Goal: Task Accomplishment & Management: Use online tool/utility

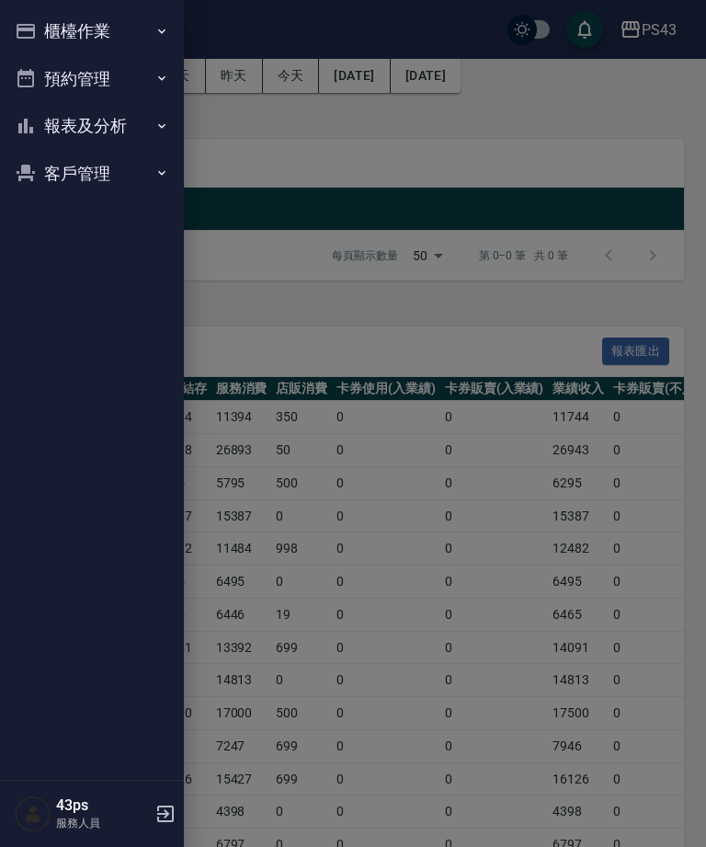
scroll to position [89, 0]
click at [161, 38] on icon "button" at bounding box center [161, 31] width 15 height 15
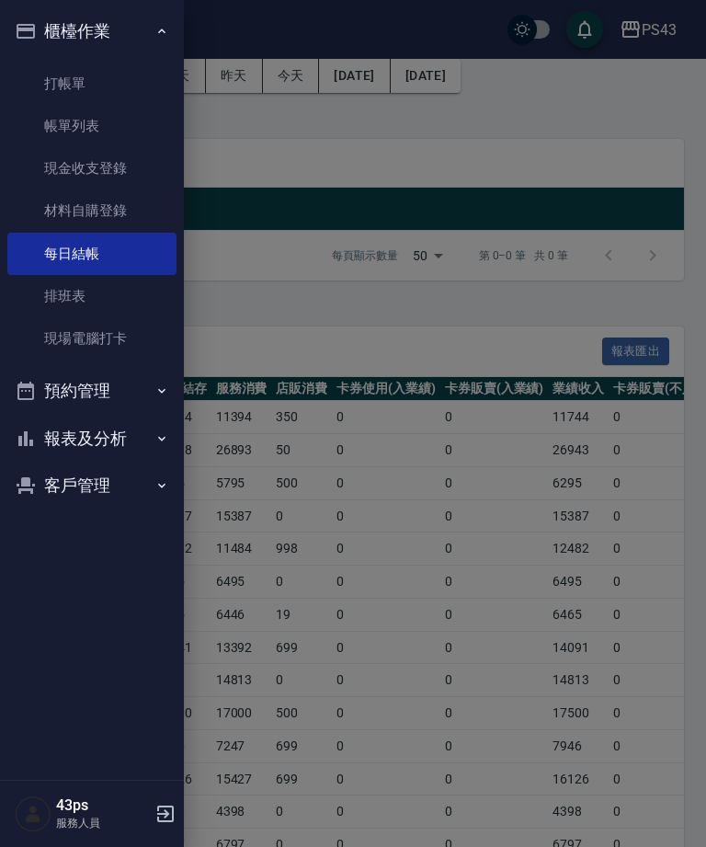
click at [104, 167] on link "現金收支登錄" at bounding box center [91, 168] width 169 height 42
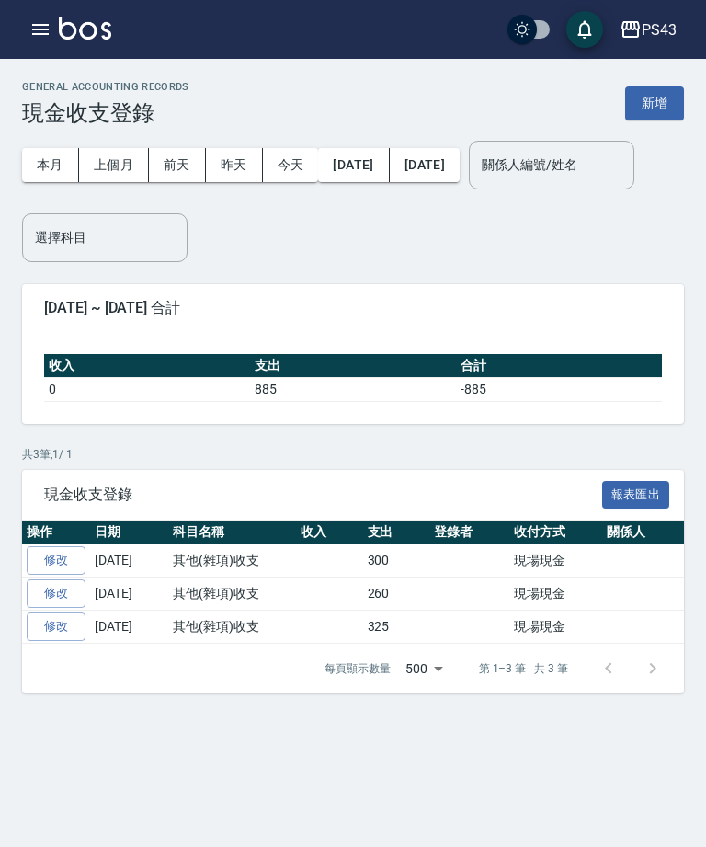
click at [651, 107] on button "新增" at bounding box center [654, 103] width 59 height 34
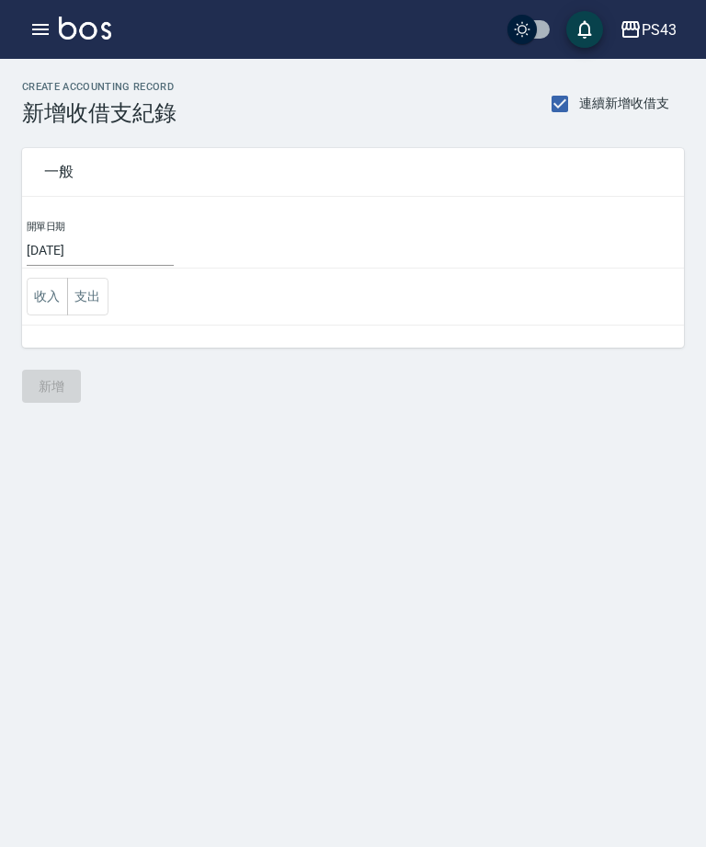
click at [91, 297] on button "支出" at bounding box center [87, 297] width 41 height 38
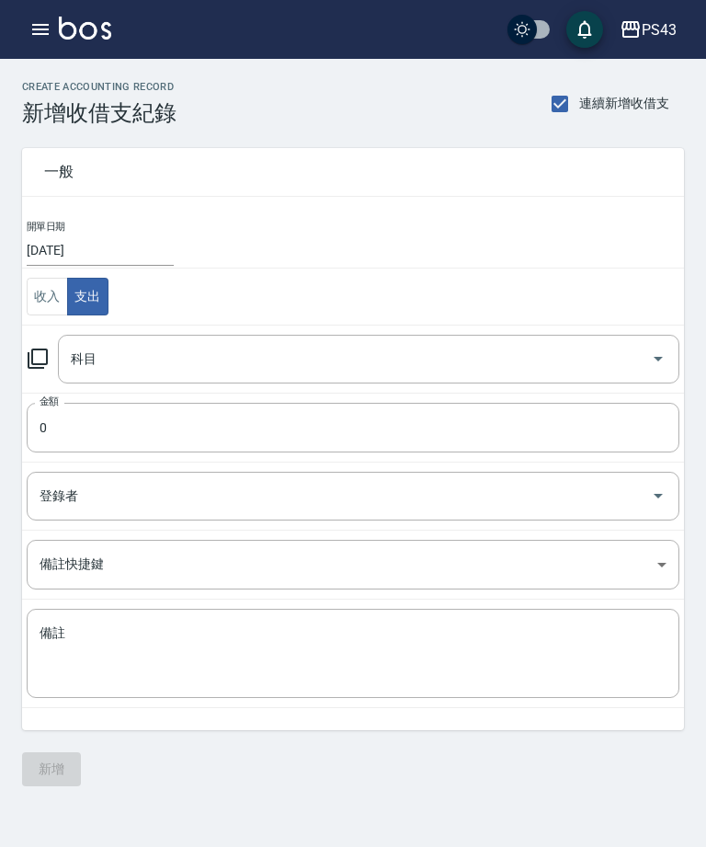
click at [652, 361] on icon "Open" at bounding box center [658, 359] width 22 height 22
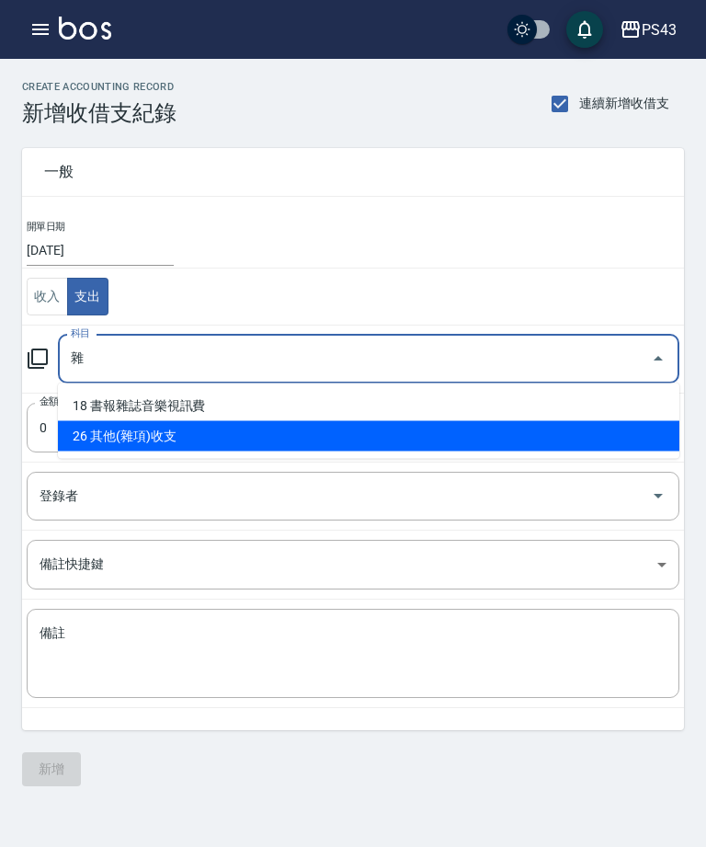
click at [156, 444] on li "26 其他(雜項)收支" at bounding box center [369, 436] width 622 height 30
type input "26 其他(雜項)收支"
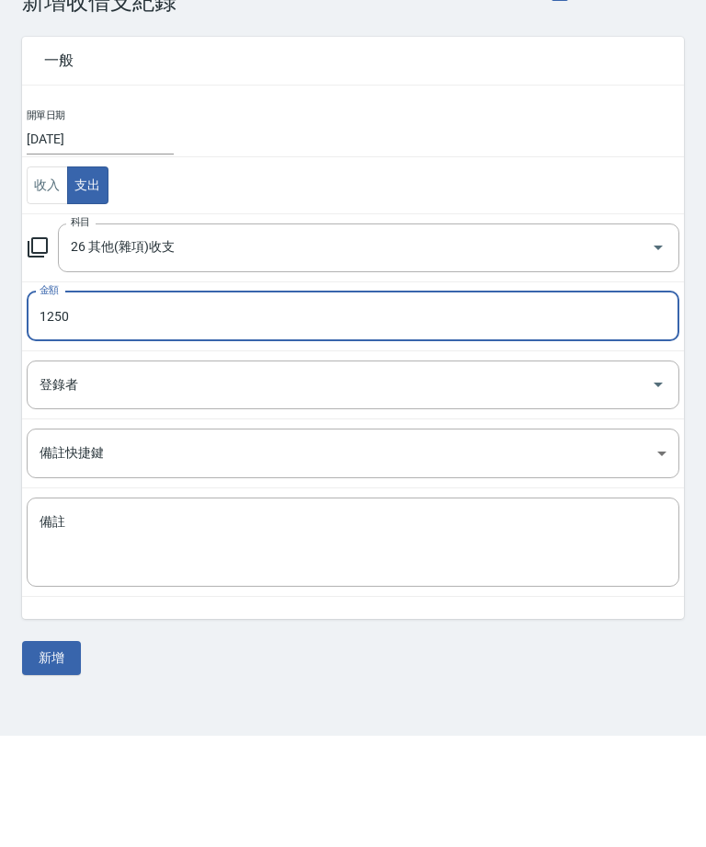
type input "1250"
click at [400, 624] on textarea "備註" at bounding box center [353, 653] width 627 height 59
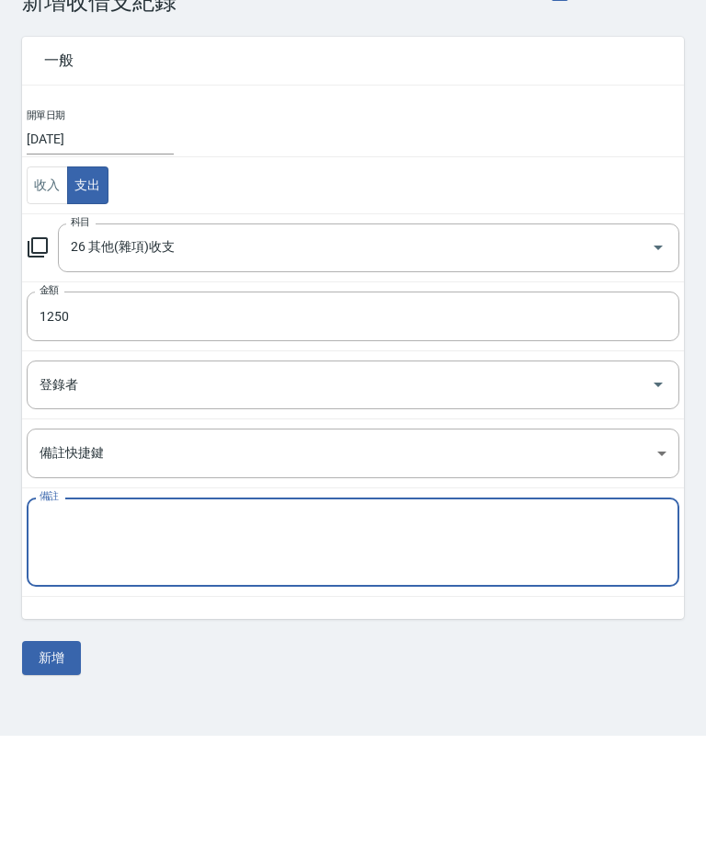
scroll to position [59, 0]
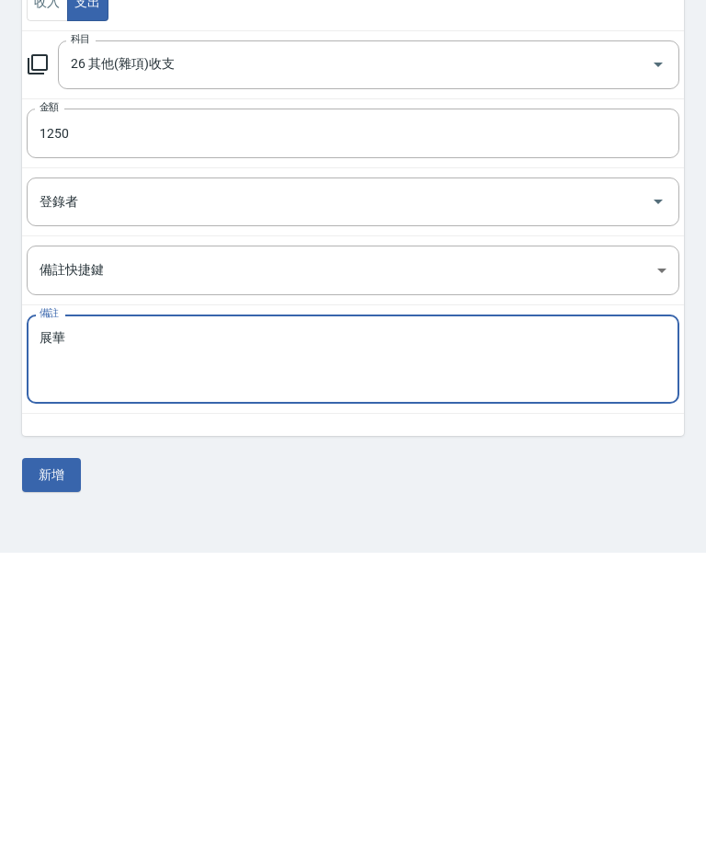
type textarea "展華"
click at [69, 752] on button "新增" at bounding box center [51, 769] width 59 height 34
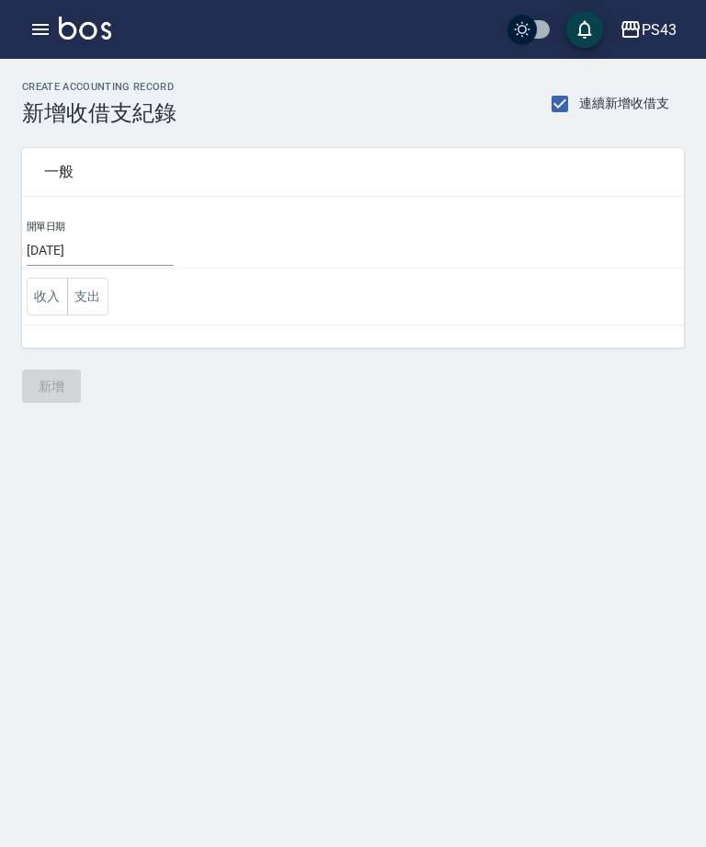
click at [39, 41] on button "button" at bounding box center [40, 29] width 37 height 37
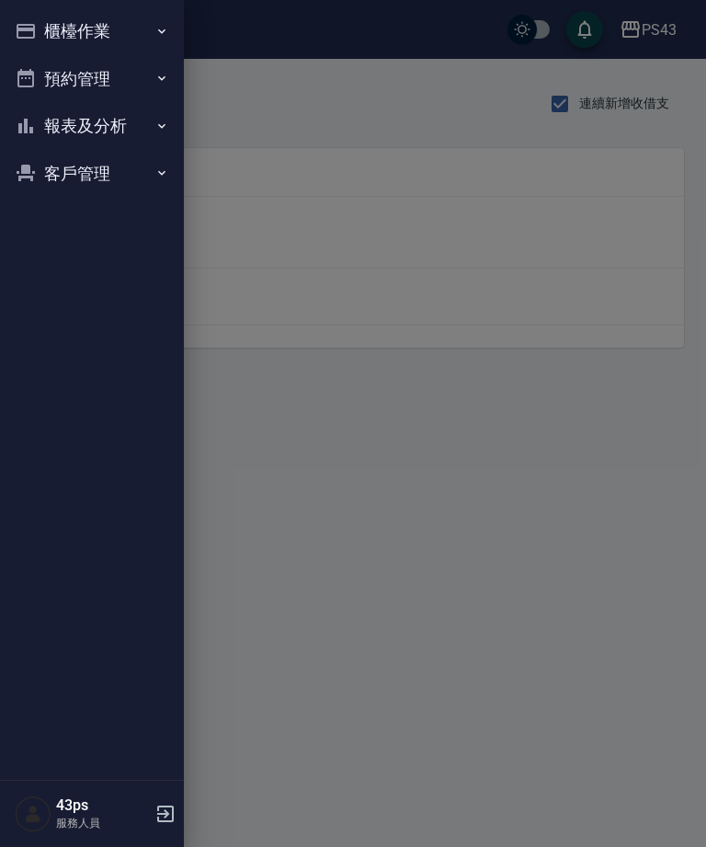
click at [66, 82] on button "預約管理" at bounding box center [91, 79] width 169 height 48
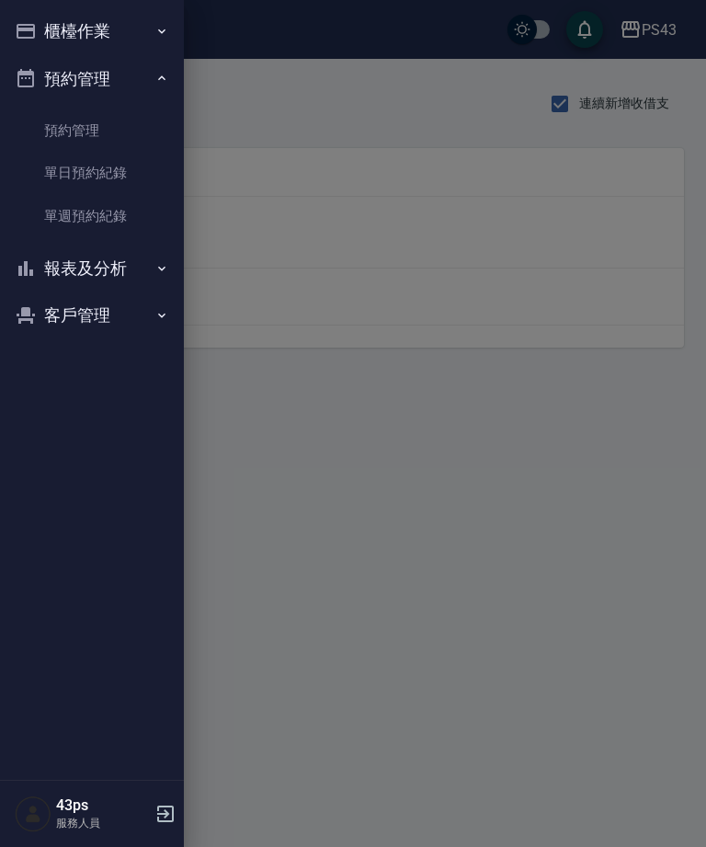
click at [66, 74] on button "預約管理" at bounding box center [91, 79] width 169 height 48
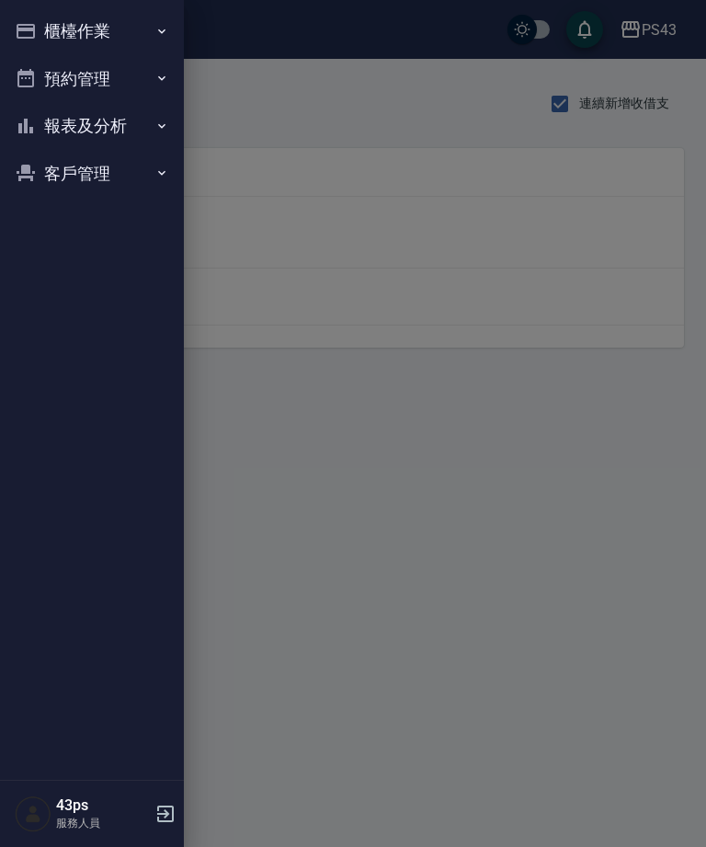
click at [70, 33] on button "櫃檯作業" at bounding box center [91, 31] width 169 height 48
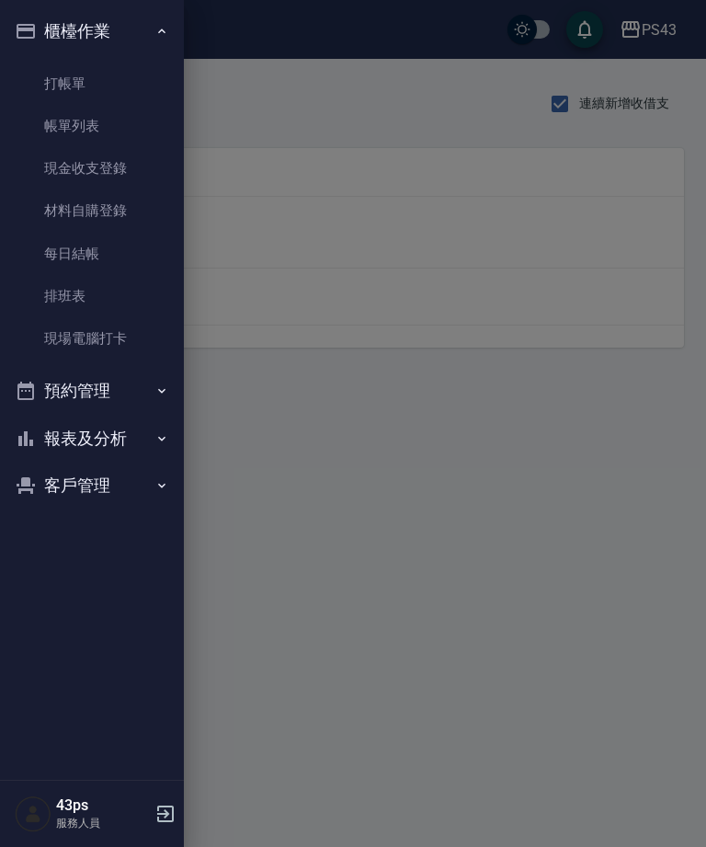
click at [40, 165] on link "現金收支登錄" at bounding box center [91, 168] width 169 height 42
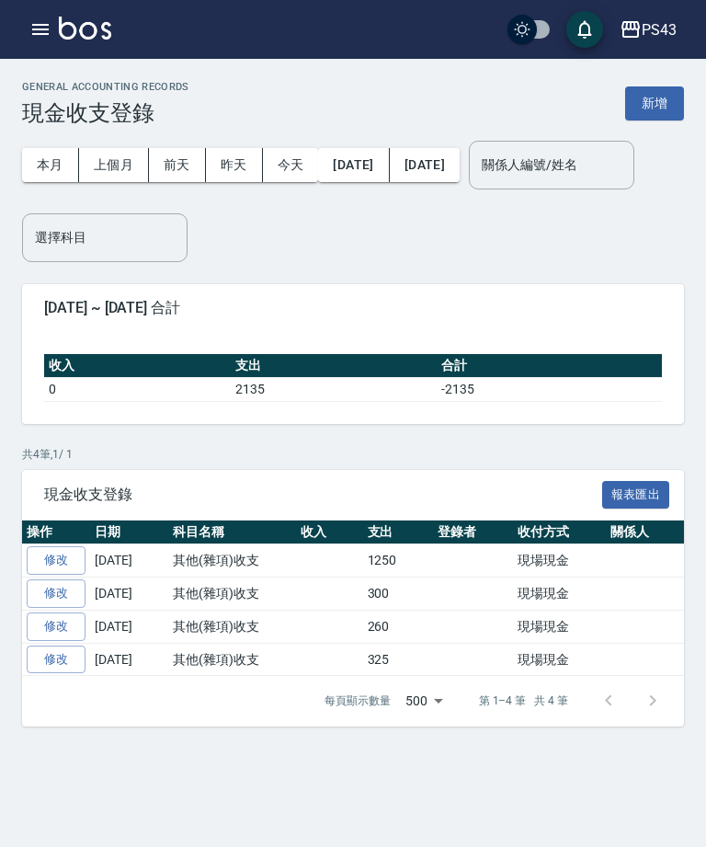
click at [48, 38] on icon "button" at bounding box center [40, 29] width 22 height 22
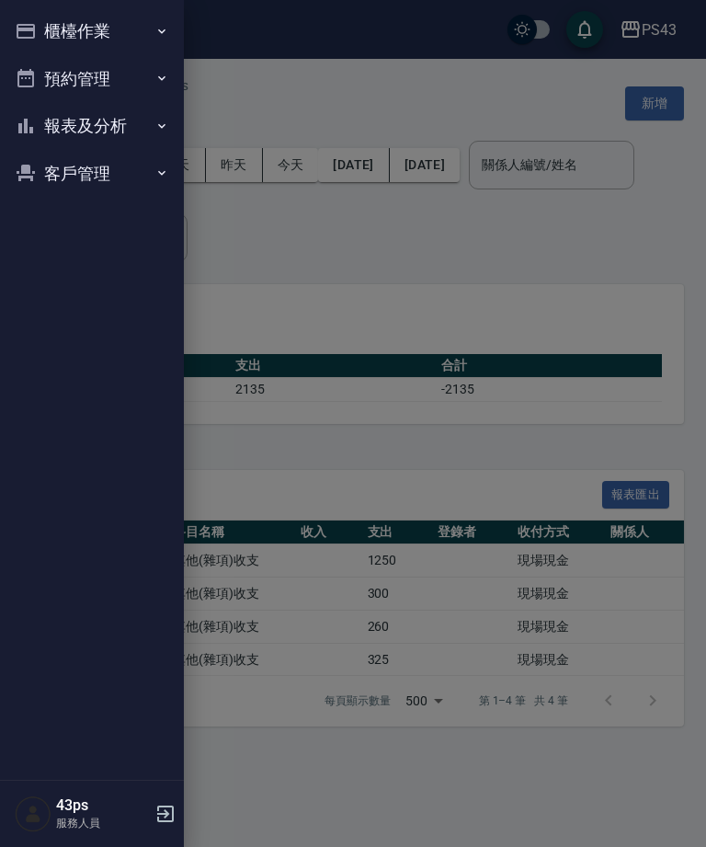
click at [40, 29] on button "櫃檯作業" at bounding box center [91, 31] width 169 height 48
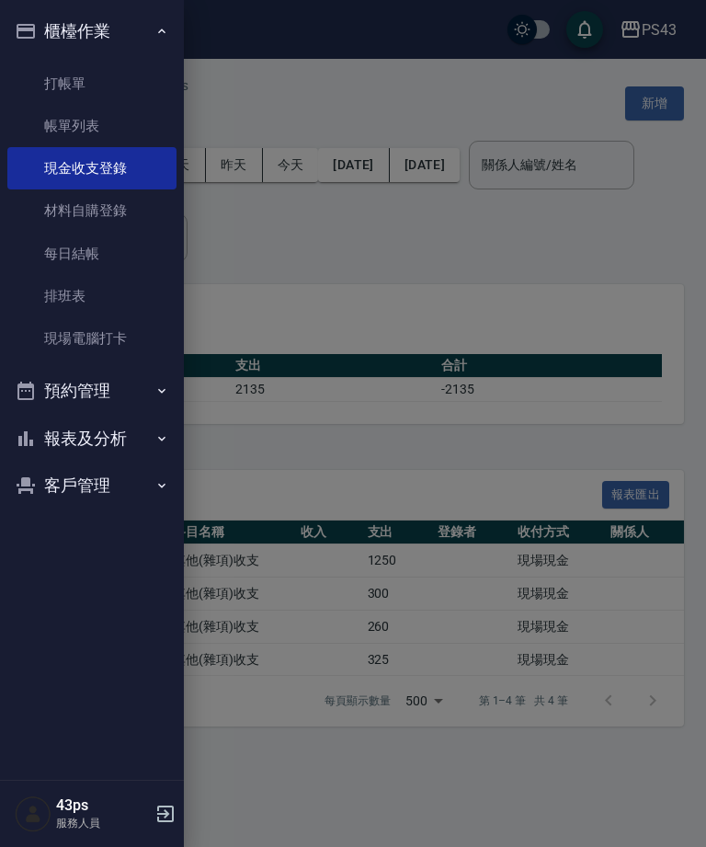
click at [79, 260] on link "每日結帳" at bounding box center [91, 254] width 169 height 42
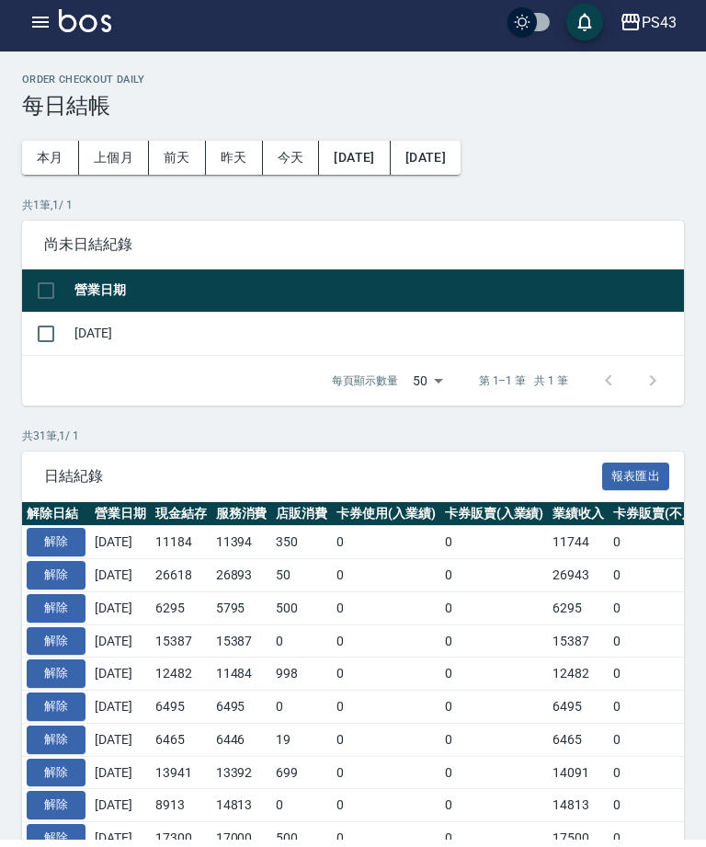
scroll to position [8, 0]
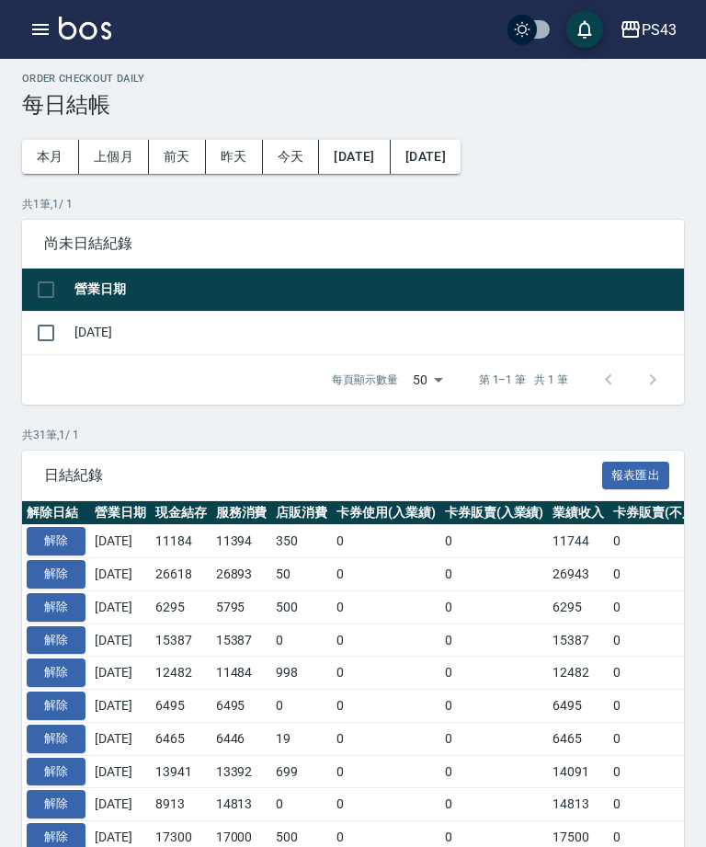
click at [46, 329] on input "checkbox" at bounding box center [46, 333] width 39 height 39
checkbox input "true"
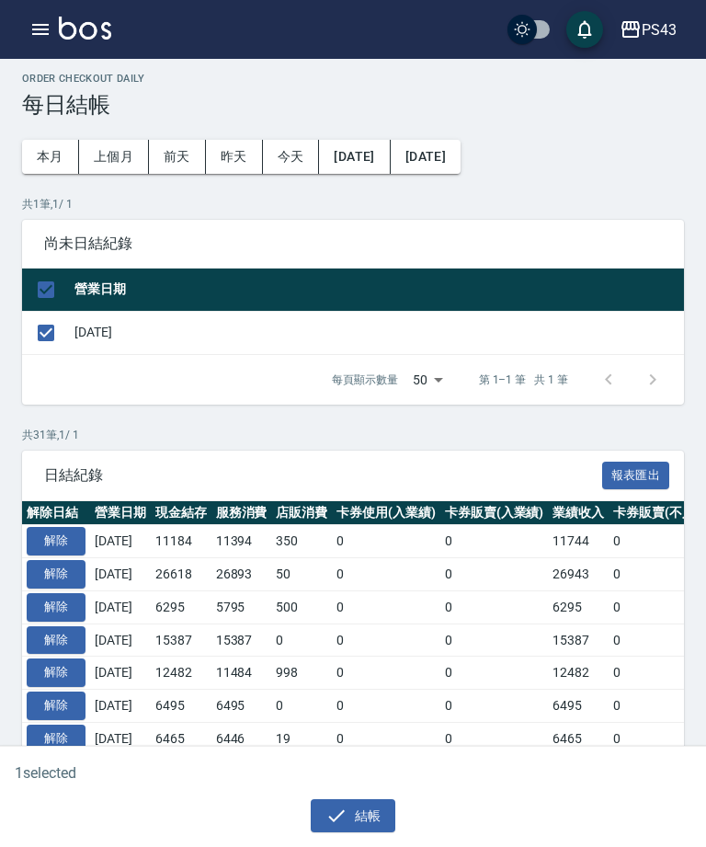
click at [325, 819] on icon "button" at bounding box center [336, 816] width 22 height 22
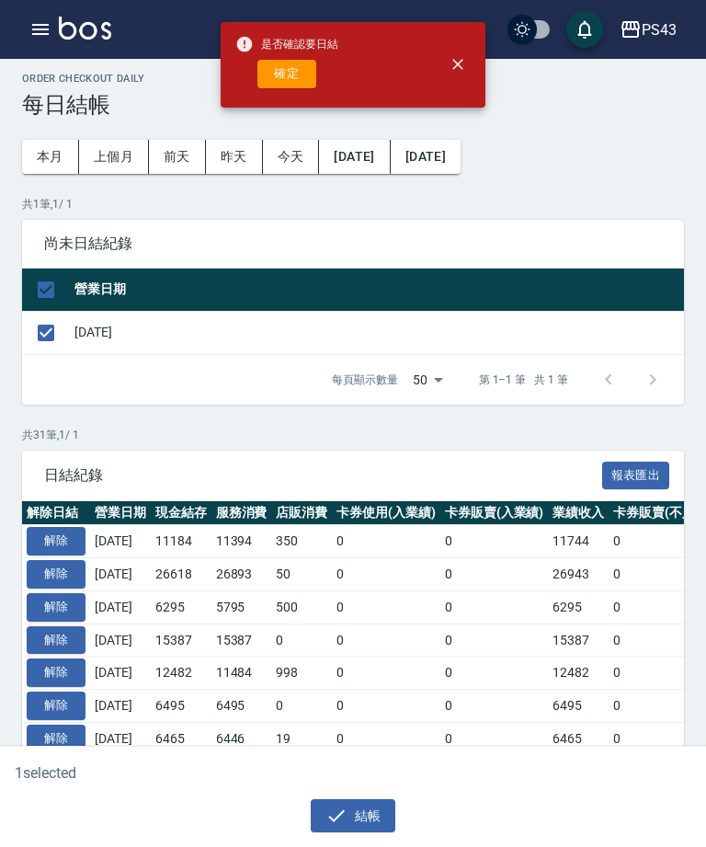
click at [279, 70] on button "確定" at bounding box center [286, 74] width 59 height 29
checkbox input "false"
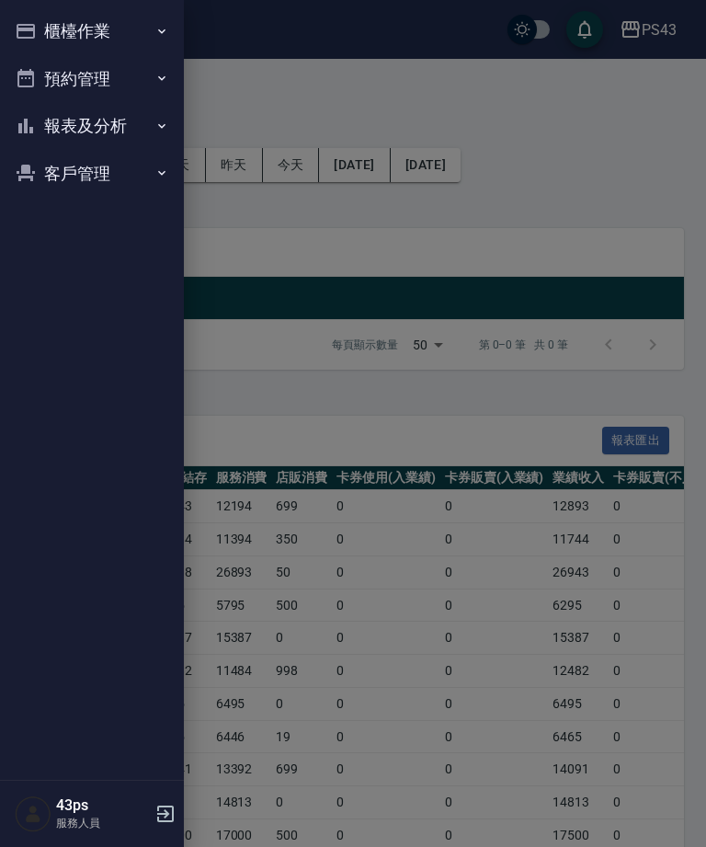
scroll to position [8, 0]
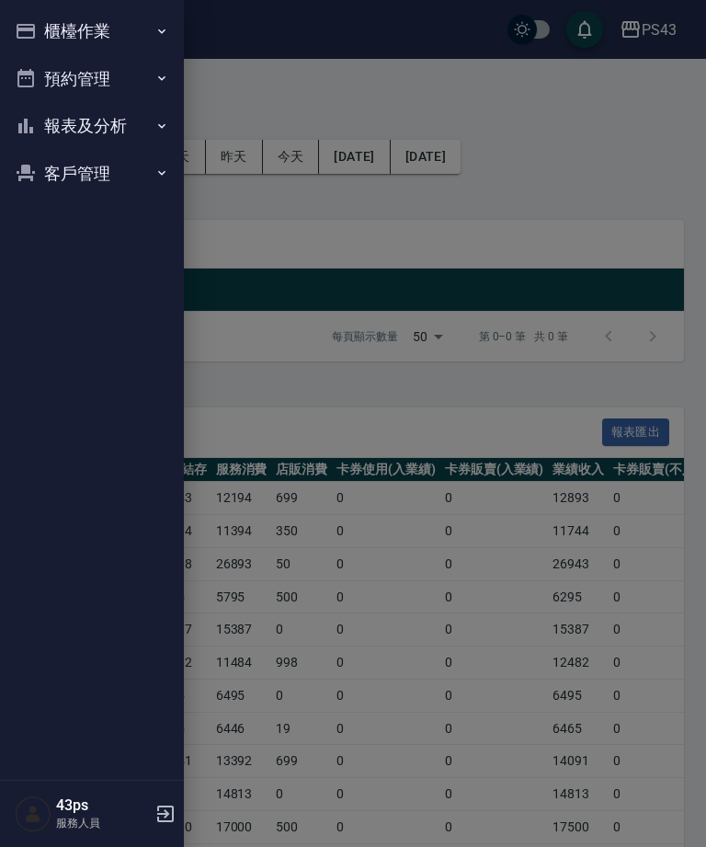
click at [64, 133] on button "報表及分析" at bounding box center [91, 126] width 169 height 48
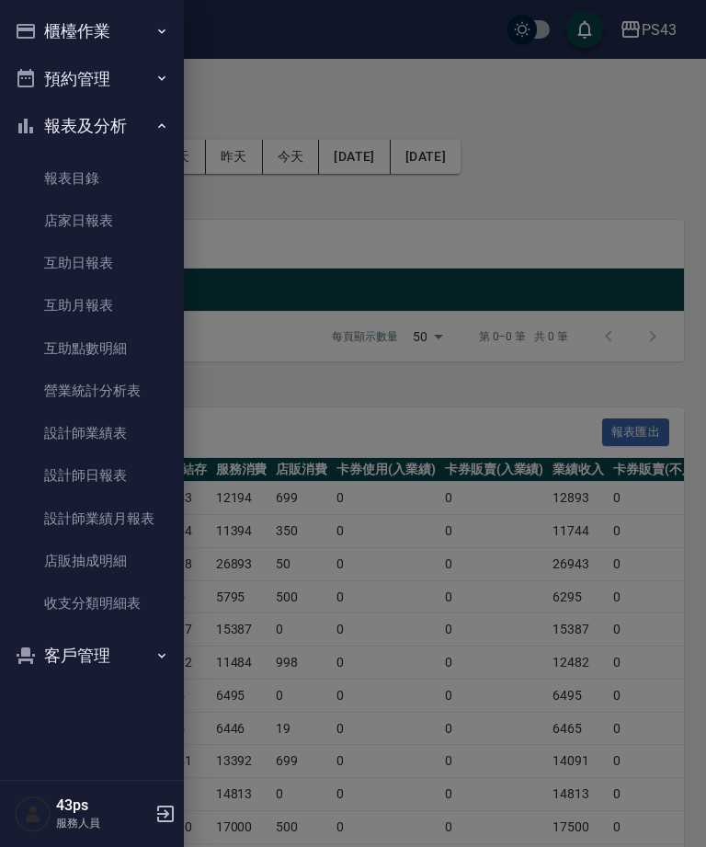
click at [57, 221] on link "店家日報表" at bounding box center [91, 221] width 169 height 42
